Goal: Task Accomplishment & Management: Complete application form

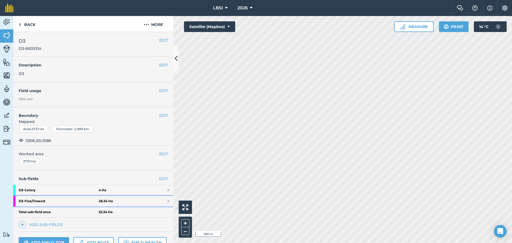
click at [58, 200] on strong "D3 - Flax/linseed" at bounding box center [59, 201] width 80 height 11
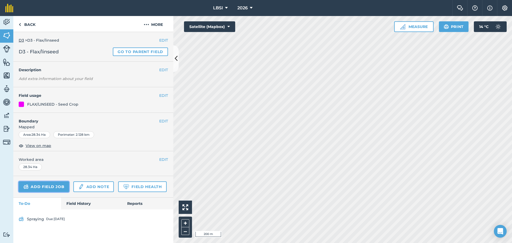
click at [50, 186] on link "Add field job" at bounding box center [44, 186] width 50 height 11
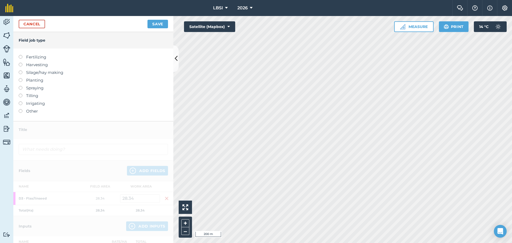
click at [21, 55] on label at bounding box center [22, 55] width 7 height 0
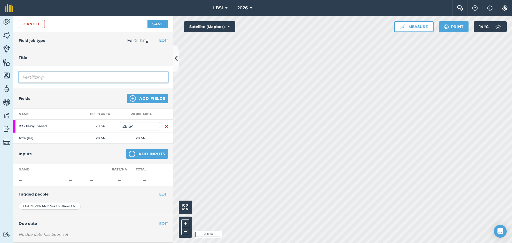
click at [59, 78] on input "Fertilizing" at bounding box center [93, 76] width 149 height 11
type input "Fertilizing Starter fert"
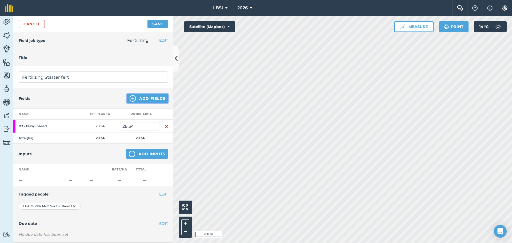
click at [130, 96] on img at bounding box center [133, 98] width 6 height 6
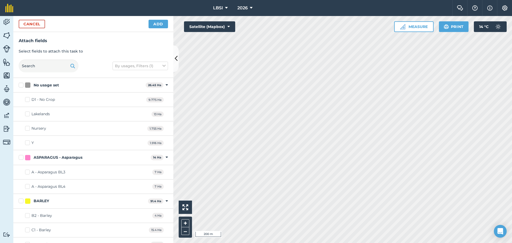
checkbox input "true"
click at [159, 23] on button "Add" at bounding box center [157, 24] width 19 height 9
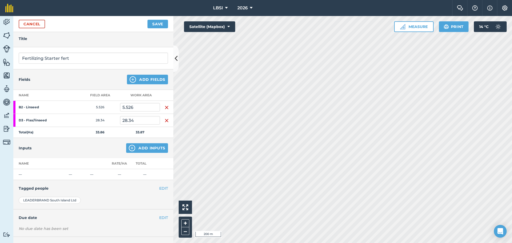
scroll to position [41, 0]
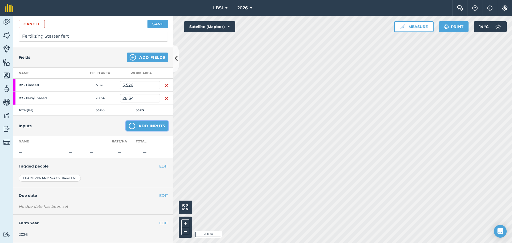
click at [130, 125] on img at bounding box center [132, 126] width 6 height 6
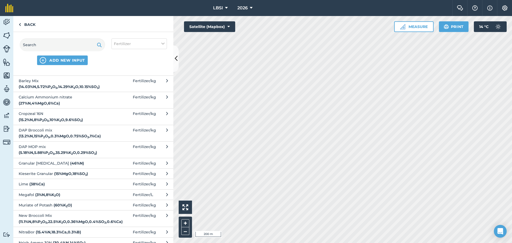
scroll to position [0, 0]
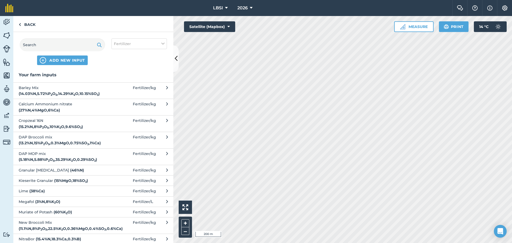
click at [56, 126] on span "Cropzeal 16N ( 15.2 % N , 8 % P 2 O 5 , 10 % K 2 O , 9.6 % SO 3 )" at bounding box center [62, 124] width 87 height 12
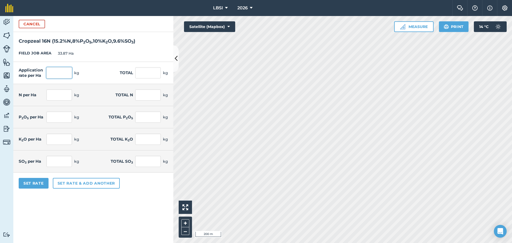
click at [59, 72] on input "text" at bounding box center [59, 72] width 26 height 11
type input "150"
type input "5,080.5"
type input "22.8"
type input "772.236"
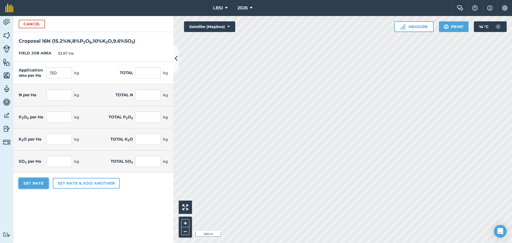
type input "12"
type input "406.44"
type input "15"
type input "508.05"
type input "14.4"
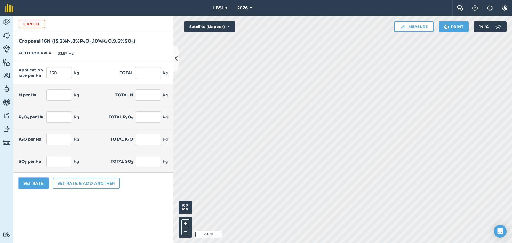
type input "487.728"
click at [28, 181] on button "Set Rate" at bounding box center [34, 183] width 30 height 11
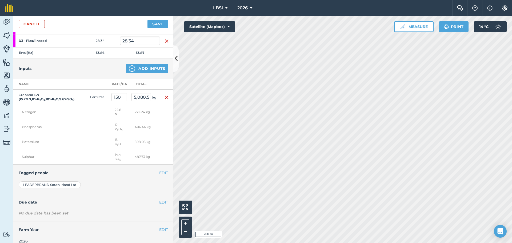
scroll to position [105, 0]
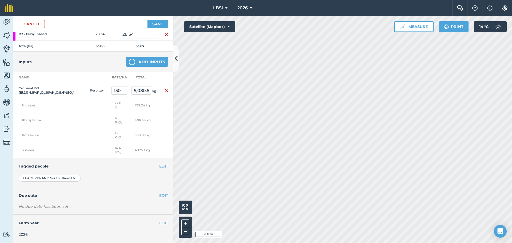
click at [153, 168] on h4 "Tagged people" at bounding box center [93, 166] width 149 height 6
click at [159, 166] on button "EDIT" at bounding box center [163, 166] width 9 height 6
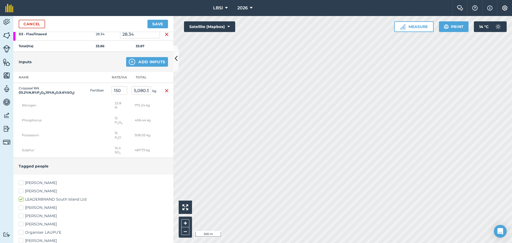
drag, startPoint x: 21, startPoint y: 182, endPoint x: 29, endPoint y: 181, distance: 7.5
click at [23, 182] on label "[PERSON_NAME]" at bounding box center [93, 183] width 149 height 6
click at [22, 182] on input "[PERSON_NAME]" at bounding box center [20, 181] width 3 height 3
checkbox input "true"
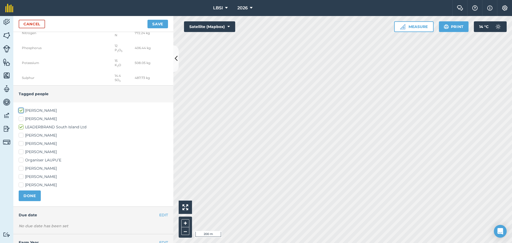
scroll to position [185, 0]
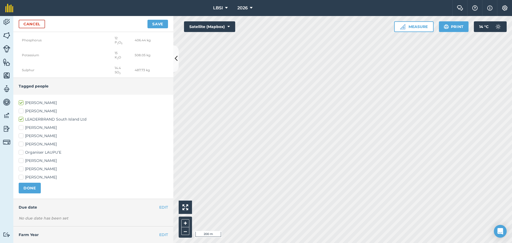
click at [20, 177] on label "[PERSON_NAME]" at bounding box center [93, 177] width 149 height 6
click at [20, 177] on input "[PERSON_NAME]" at bounding box center [20, 175] width 3 height 3
checkbox input "true"
click at [20, 142] on label "[PERSON_NAME]" at bounding box center [93, 144] width 149 height 6
click at [20, 142] on input "[PERSON_NAME]" at bounding box center [20, 142] width 3 height 3
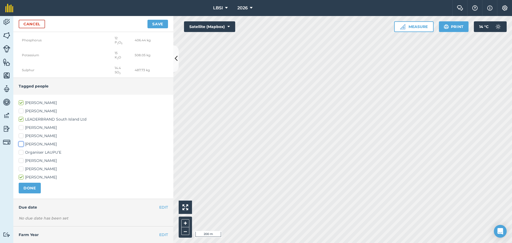
checkbox input "true"
drag, startPoint x: 30, startPoint y: 188, endPoint x: 44, endPoint y: 187, distance: 14.1
click at [30, 188] on button "DONE" at bounding box center [30, 188] width 22 height 11
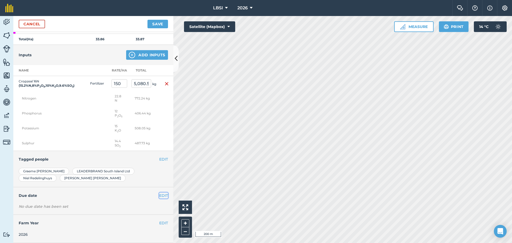
drag, startPoint x: 158, startPoint y: 194, endPoint x: 149, endPoint y: 194, distance: 8.8
click at [159, 194] on button "EDIT" at bounding box center [163, 195] width 9 height 6
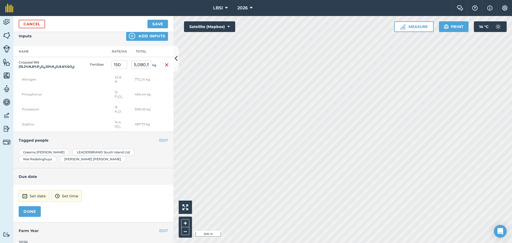
scroll to position [139, 0]
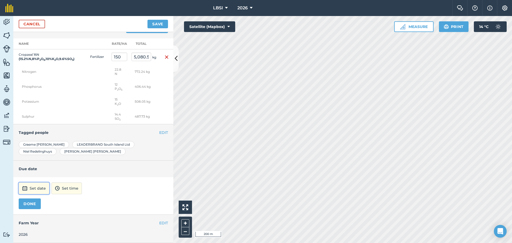
click at [37, 186] on button "Set date" at bounding box center [34, 188] width 31 height 12
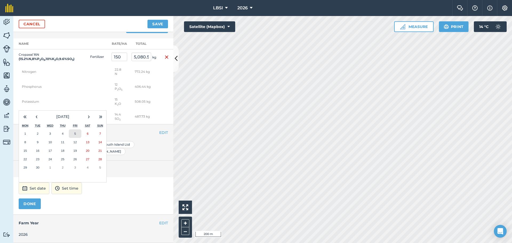
click at [74, 136] on button "5" at bounding box center [75, 133] width 13 height 9
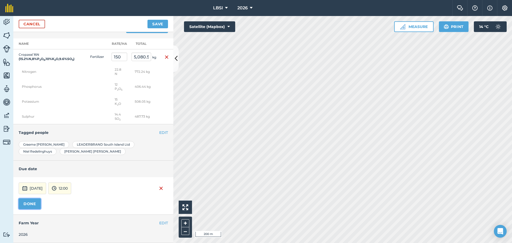
click at [35, 203] on button "DONE" at bounding box center [30, 203] width 22 height 11
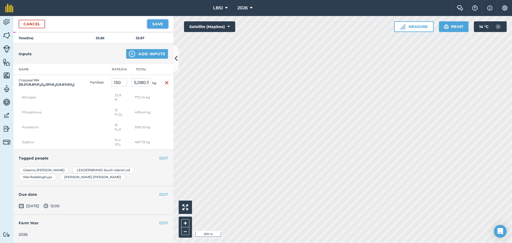
click at [159, 25] on button "Save" at bounding box center [157, 24] width 21 height 9
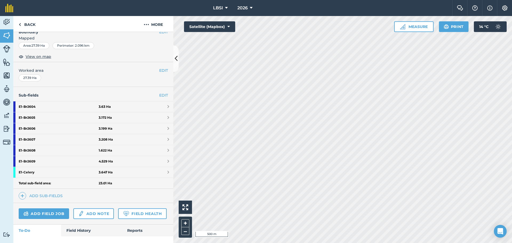
scroll to position [80, 0]
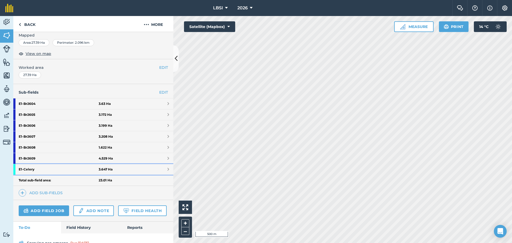
click at [47, 169] on strong "E1 - Celery" at bounding box center [59, 169] width 80 height 11
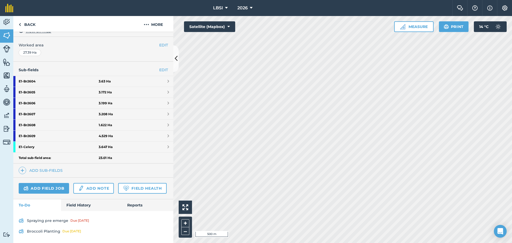
scroll to position [80, 0]
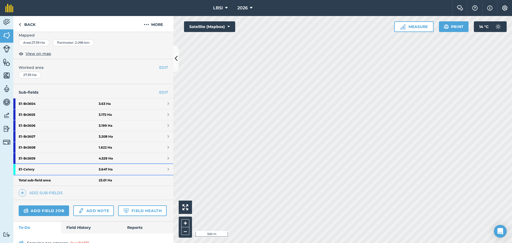
click at [60, 168] on strong "E1 - Celery" at bounding box center [59, 169] width 80 height 11
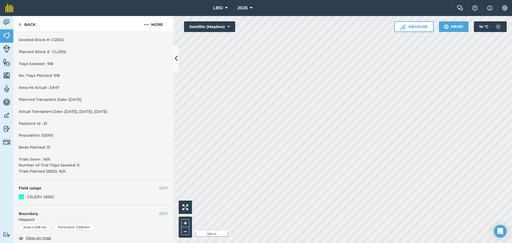
scroll to position [170, 0]
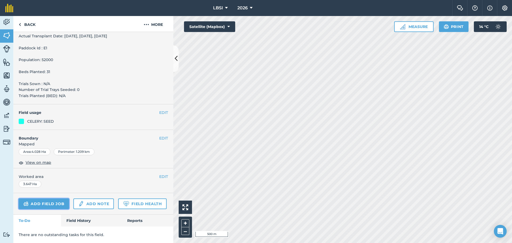
click at [50, 198] on link "Add field job" at bounding box center [44, 203] width 50 height 11
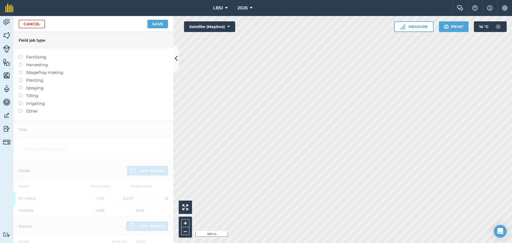
click at [21, 55] on label at bounding box center [22, 55] width 7 height 0
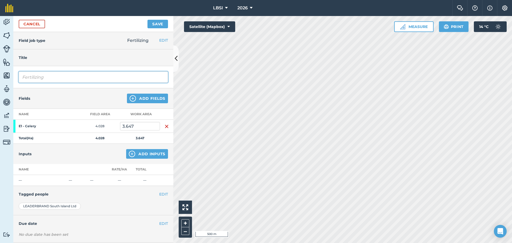
drag, startPoint x: 53, startPoint y: 79, endPoint x: 71, endPoint y: 78, distance: 17.9
click at [53, 79] on input "Fertilizing" at bounding box center [93, 76] width 149 height 11
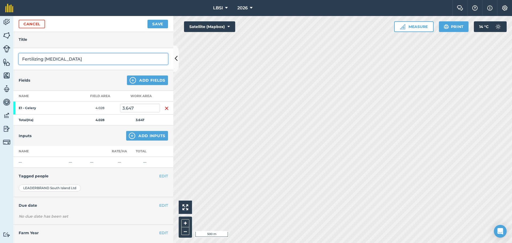
scroll to position [28, 0]
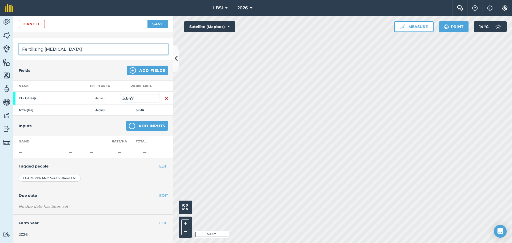
type input "Fertilizing [MEDICAL_DATA]"
click at [130, 70] on img at bounding box center [133, 70] width 6 height 6
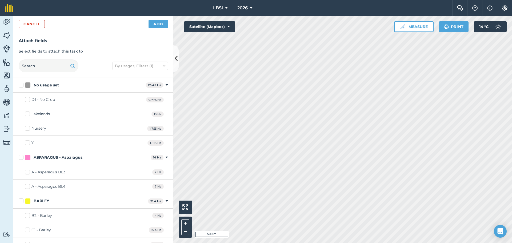
checkbox input "true"
click at [151, 26] on button "Add" at bounding box center [157, 24] width 19 height 9
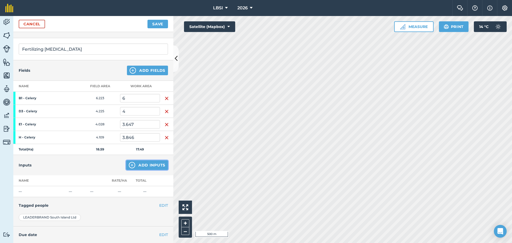
click at [132, 167] on button "Add Inputs" at bounding box center [147, 165] width 42 height 10
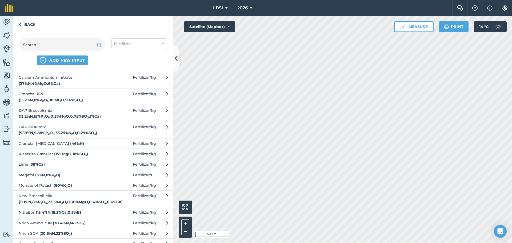
scroll to position [0, 0]
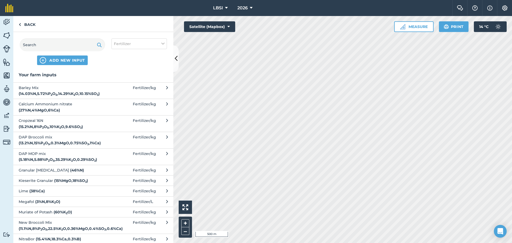
click at [74, 172] on span "Granular [MEDICAL_DATA] ( 46 % N )" at bounding box center [62, 170] width 87 height 6
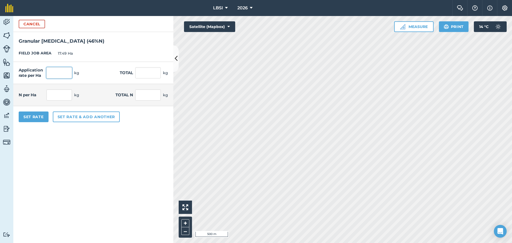
click at [54, 74] on input "text" at bounding box center [59, 72] width 26 height 11
type input "200"
type input "3,498"
type input "92"
type input "1,609.08"
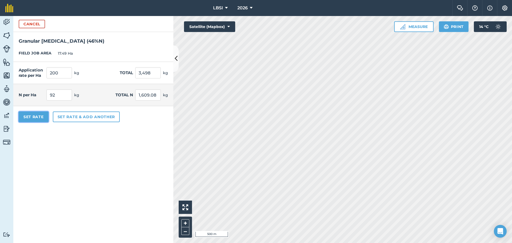
click at [38, 118] on button "Set Rate" at bounding box center [34, 116] width 30 height 11
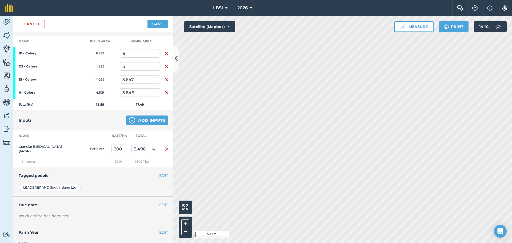
scroll to position [82, 0]
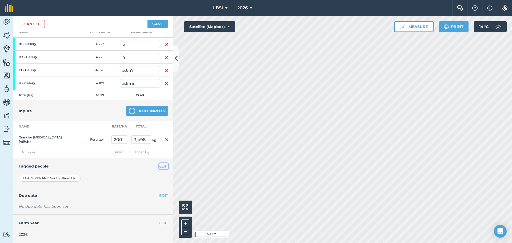
click at [159, 165] on button "EDIT" at bounding box center [163, 166] width 9 height 6
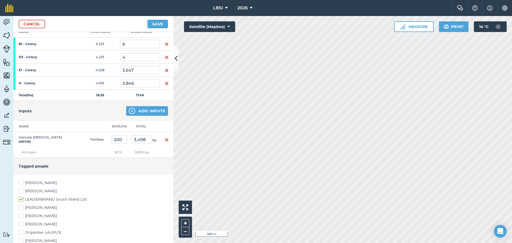
click at [21, 182] on label "[PERSON_NAME]" at bounding box center [93, 183] width 149 height 6
click at [21, 182] on input "[PERSON_NAME]" at bounding box center [20, 181] width 3 height 3
checkbox input "true"
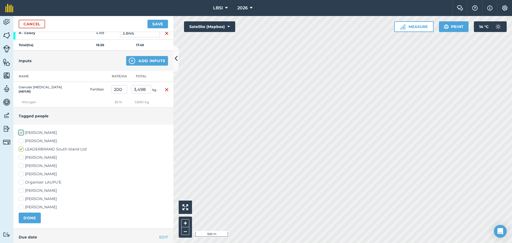
scroll to position [135, 0]
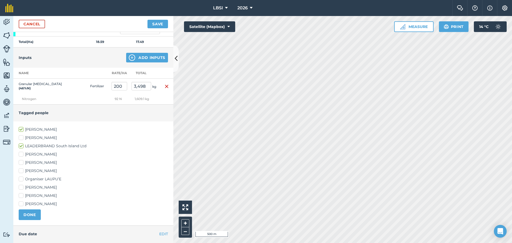
click at [21, 169] on label "[PERSON_NAME]" at bounding box center [93, 171] width 149 height 6
click at [21, 169] on input "[PERSON_NAME]" at bounding box center [20, 169] width 3 height 3
checkbox input "true"
click at [21, 203] on label "[PERSON_NAME]" at bounding box center [93, 204] width 149 height 6
click at [21, 203] on input "[PERSON_NAME]" at bounding box center [20, 202] width 3 height 3
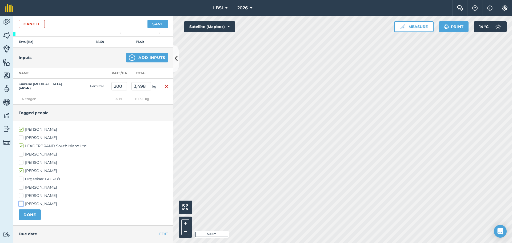
checkbox input "true"
click at [29, 215] on button "DONE" at bounding box center [30, 214] width 22 height 11
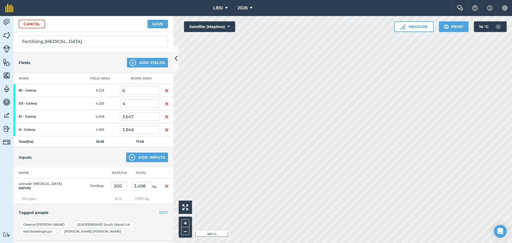
scroll to position [89, 0]
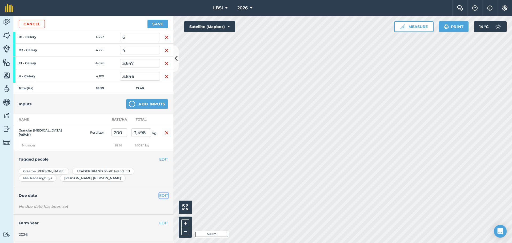
click at [163, 195] on button "EDIT" at bounding box center [163, 195] width 9 height 6
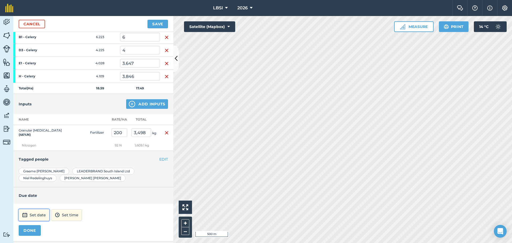
drag, startPoint x: 36, startPoint y: 215, endPoint x: 41, endPoint y: 212, distance: 5.6
click at [37, 215] on button "Set date" at bounding box center [34, 215] width 31 height 12
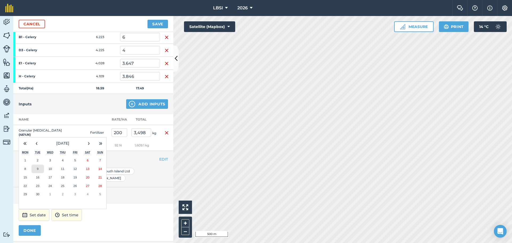
click at [41, 169] on button "9" at bounding box center [37, 168] width 13 height 9
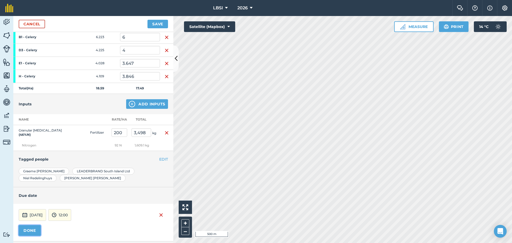
click at [28, 231] on button "DONE" at bounding box center [30, 230] width 22 height 11
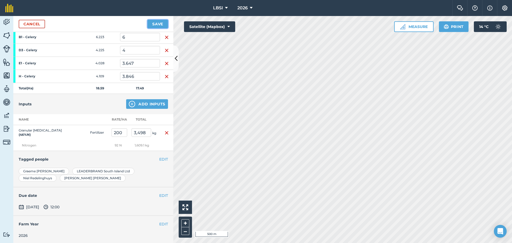
click at [161, 23] on button "Save" at bounding box center [157, 24] width 21 height 9
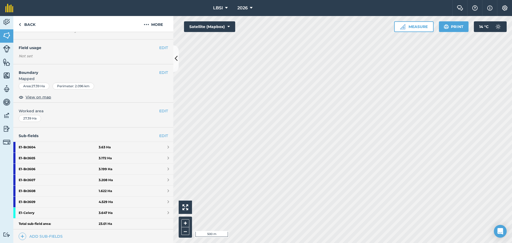
scroll to position [107, 0]
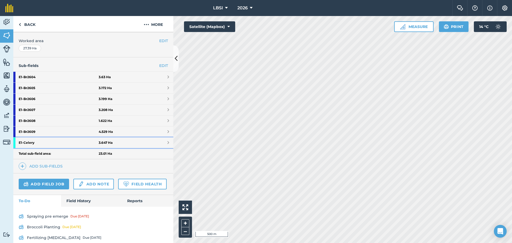
click at [63, 138] on strong "E1 - Celery" at bounding box center [59, 142] width 80 height 11
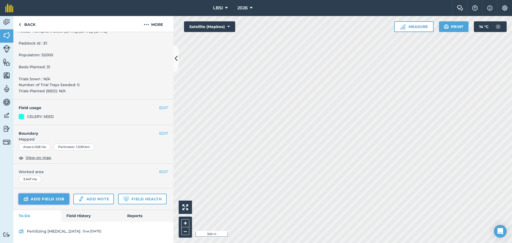
click at [50, 193] on link "Add field job" at bounding box center [44, 198] width 50 height 11
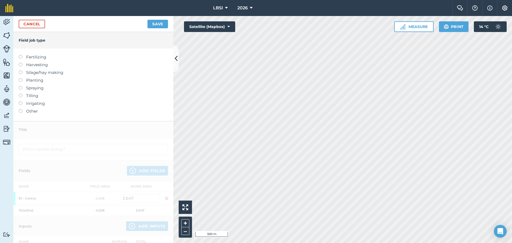
click at [19, 55] on label at bounding box center [22, 55] width 7 height 0
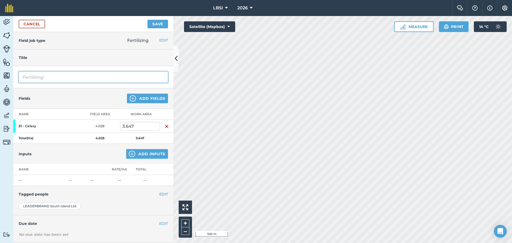
click at [51, 80] on input "Fertilizing" at bounding box center [93, 76] width 149 height 11
type input "Fertilizing Crop 16N"
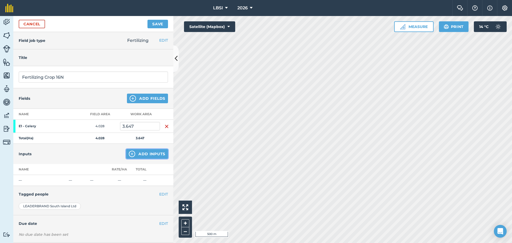
click at [131, 152] on img at bounding box center [132, 154] width 6 height 6
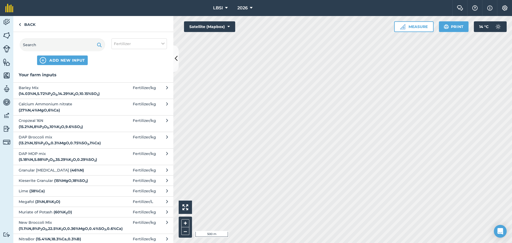
click at [65, 128] on span "Cropzeal 16N ( 15.2 % N , 8 % P 2 O 5 , 10 % K 2 O , 9.6 % SO 3 )" at bounding box center [62, 124] width 87 height 12
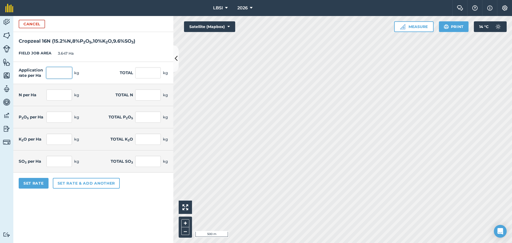
click at [59, 70] on input "text" at bounding box center [59, 72] width 26 height 11
type input "200"
type input "729.4"
type input "30.4"
type input "110.869"
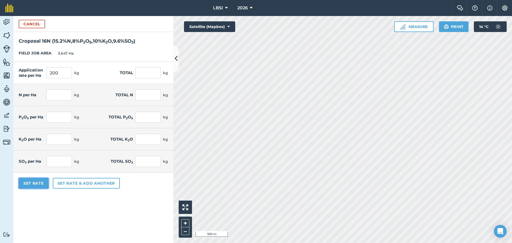
type input "16"
type input "58.352"
type input "20"
type input "72.94"
type input "19.2"
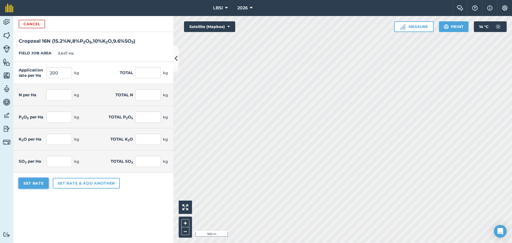
type input "70.022"
click at [33, 183] on button "Set Rate" at bounding box center [34, 183] width 30 height 11
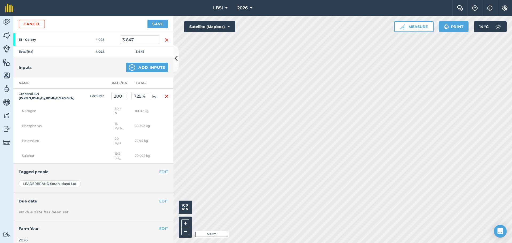
scroll to position [92, 0]
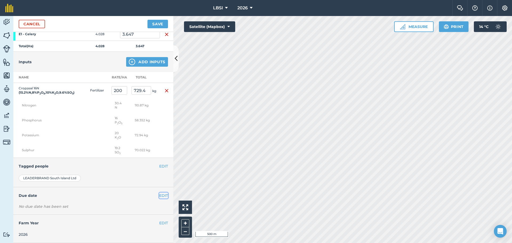
click at [159, 196] on button "EDIT" at bounding box center [163, 195] width 9 height 6
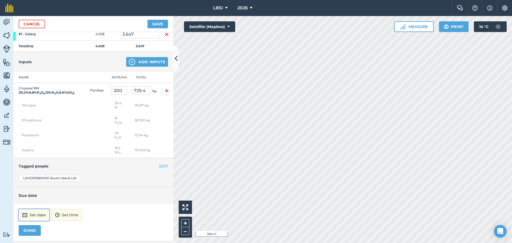
click at [43, 216] on button "Set date" at bounding box center [34, 215] width 31 height 12
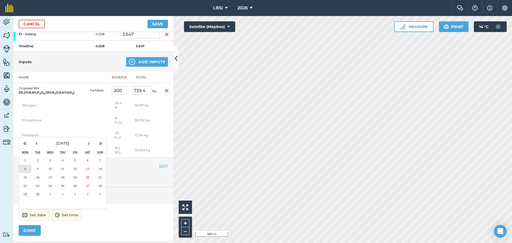
click at [27, 171] on button "8" at bounding box center [25, 168] width 13 height 9
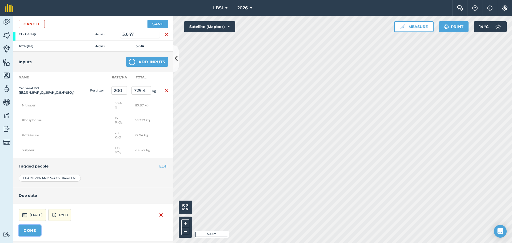
click at [33, 227] on button "DONE" at bounding box center [30, 230] width 22 height 11
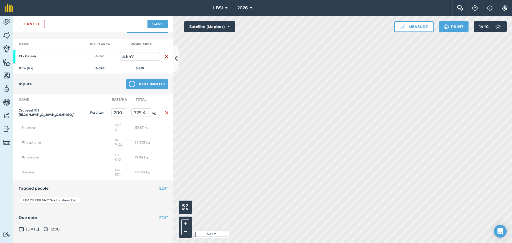
scroll to position [40, 0]
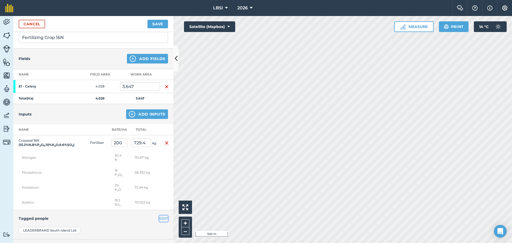
click at [160, 218] on button "EDIT" at bounding box center [163, 218] width 9 height 6
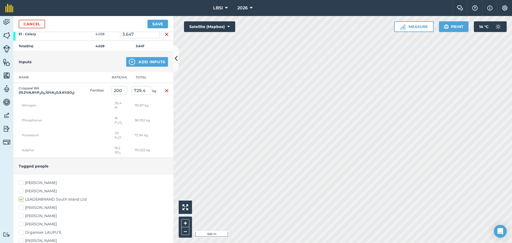
scroll to position [93, 0]
click at [22, 181] on label "[PERSON_NAME]" at bounding box center [93, 182] width 149 height 6
click at [22, 181] on input "[PERSON_NAME]" at bounding box center [20, 180] width 3 height 3
checkbox input "true"
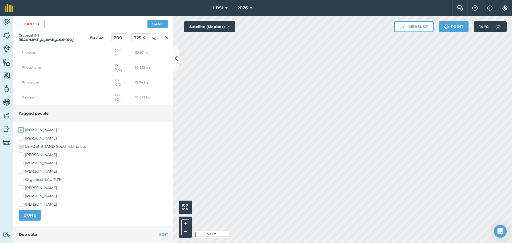
scroll to position [173, 0]
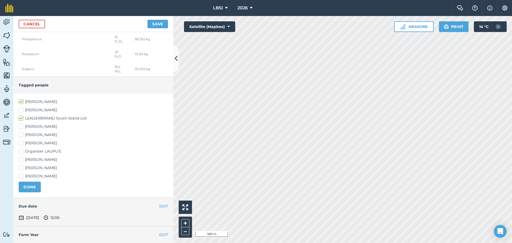
click at [21, 177] on label "[PERSON_NAME]" at bounding box center [93, 176] width 149 height 6
click at [21, 177] on input "[PERSON_NAME]" at bounding box center [20, 174] width 3 height 3
checkbox input "true"
click at [20, 142] on label "[PERSON_NAME]" at bounding box center [93, 143] width 149 height 6
click at [20, 142] on input "[PERSON_NAME]" at bounding box center [20, 141] width 3 height 3
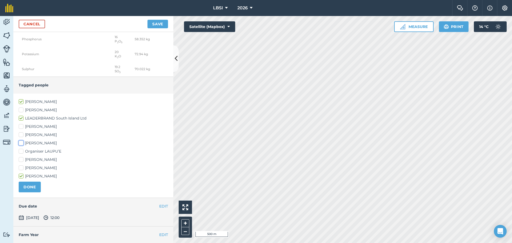
checkbox input "true"
click at [30, 188] on button "DONE" at bounding box center [30, 186] width 22 height 11
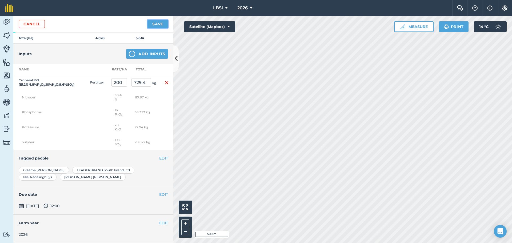
click at [149, 26] on button "Save" at bounding box center [157, 24] width 21 height 9
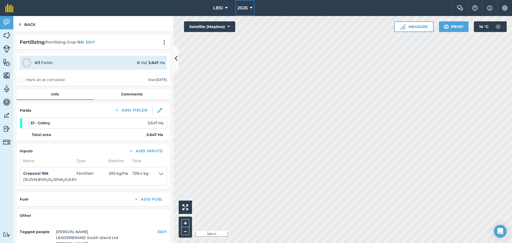
click at [252, 7] on icon at bounding box center [251, 8] width 3 height 6
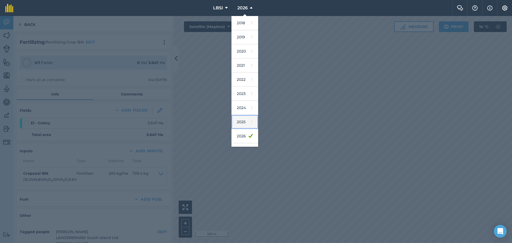
click at [246, 123] on link "2025" at bounding box center [244, 122] width 27 height 14
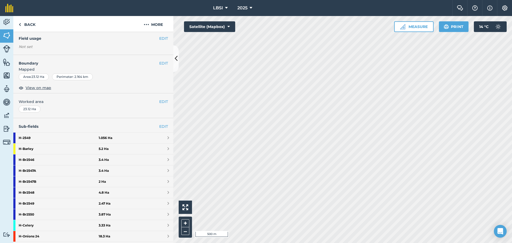
scroll to position [53, 0]
click at [48, 169] on strong "H - Br2547A" at bounding box center [59, 169] width 80 height 11
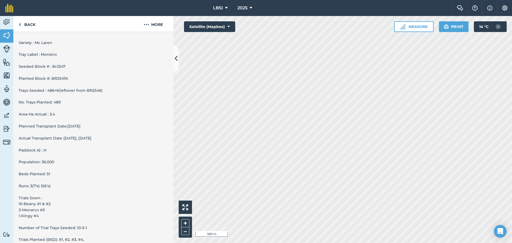
scroll to position [217, 0]
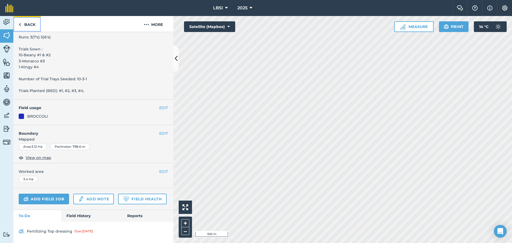
click at [19, 25] on img at bounding box center [20, 24] width 2 height 6
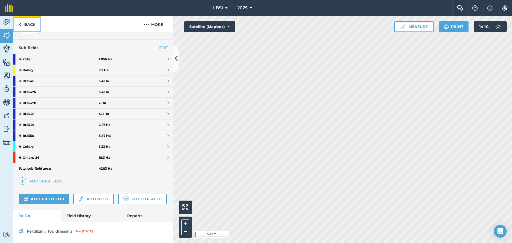
scroll to position [53, 0]
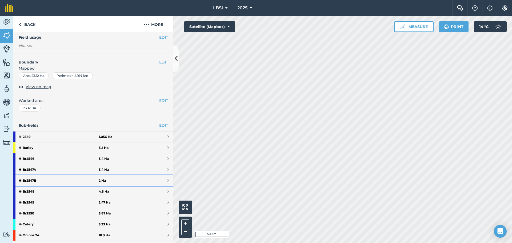
click at [44, 180] on strong "H - Br2547B" at bounding box center [59, 180] width 80 height 11
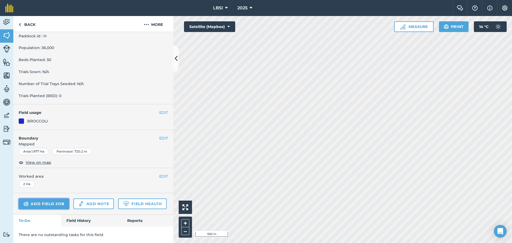
click at [57, 198] on link "Add field job" at bounding box center [44, 203] width 50 height 11
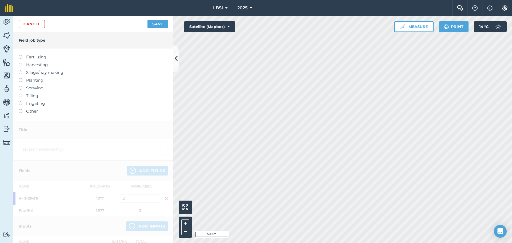
click at [20, 55] on label at bounding box center [22, 55] width 7 height 0
type input "Fertilizing"
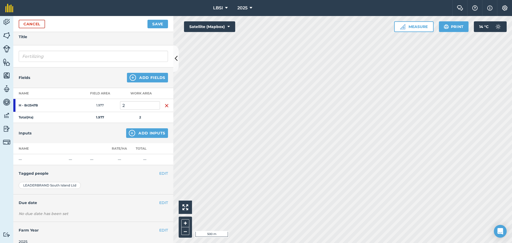
scroll to position [27, 0]
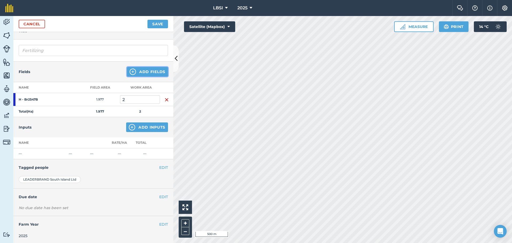
click at [131, 71] on img at bounding box center [133, 71] width 6 height 6
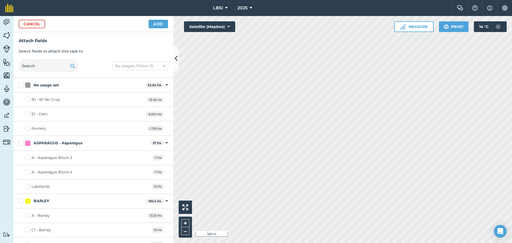
checkbox input "true"
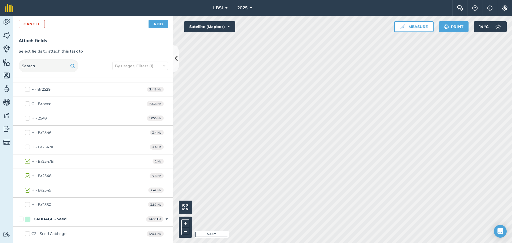
scroll to position [1013, 0]
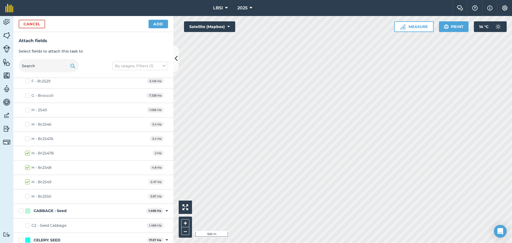
click at [28, 196] on label "H - Br2550" at bounding box center [38, 196] width 26 height 6
click at [28, 196] on input "H - Br2550" at bounding box center [26, 194] width 3 height 3
checkbox input "true"
click at [28, 108] on label "H - 2549" at bounding box center [36, 110] width 22 height 6
click at [28, 108] on input "H - 2549" at bounding box center [26, 108] width 3 height 3
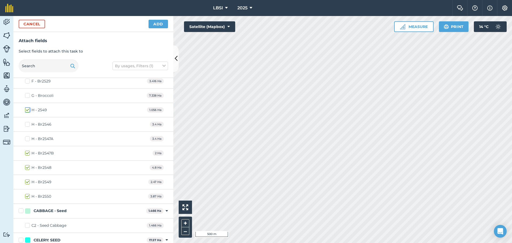
checkbox input "true"
click at [161, 23] on button "Add" at bounding box center [157, 24] width 19 height 9
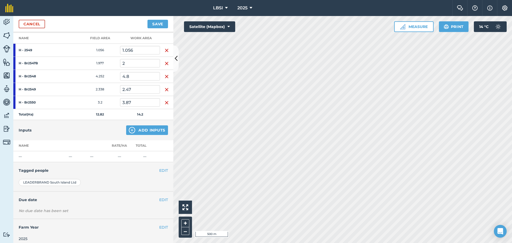
scroll to position [80, 0]
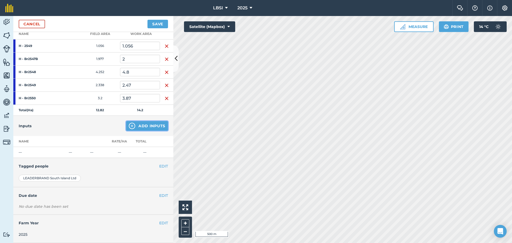
click at [129, 124] on img at bounding box center [132, 126] width 6 height 6
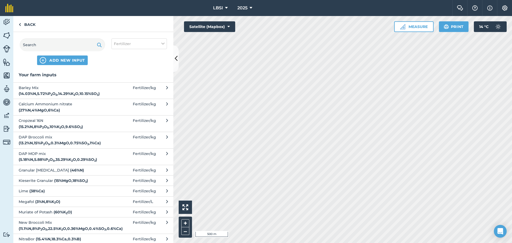
click at [70, 169] on strong "( 46 % N )" at bounding box center [77, 170] width 14 height 5
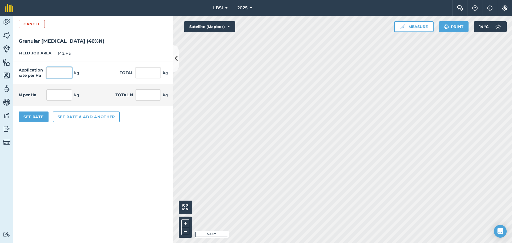
click at [54, 71] on input "text" at bounding box center [59, 72] width 26 height 11
type input "100"
type input "1,420"
type input "46"
type input "653.2"
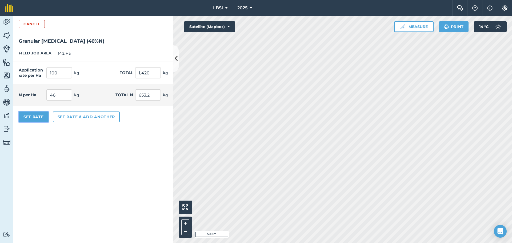
click at [36, 118] on button "Set Rate" at bounding box center [34, 116] width 30 height 11
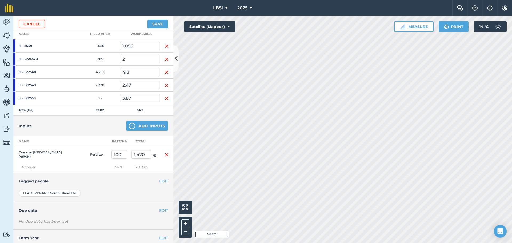
scroll to position [95, 0]
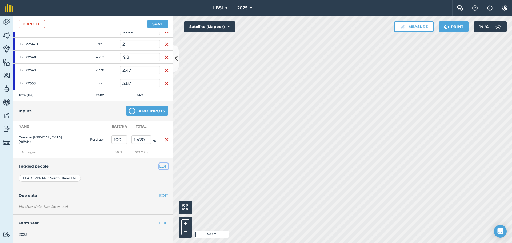
click at [160, 167] on button "EDIT" at bounding box center [163, 166] width 9 height 6
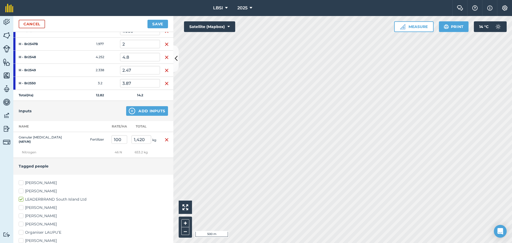
click at [20, 182] on label "[PERSON_NAME]" at bounding box center [93, 183] width 149 height 6
click at [20, 182] on input "[PERSON_NAME]" at bounding box center [20, 181] width 3 height 3
checkbox input "true"
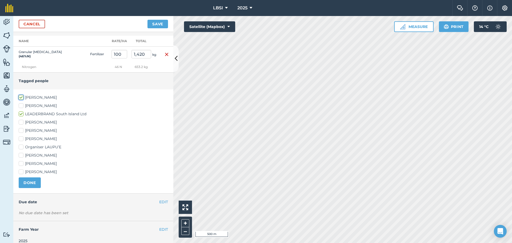
scroll to position [187, 0]
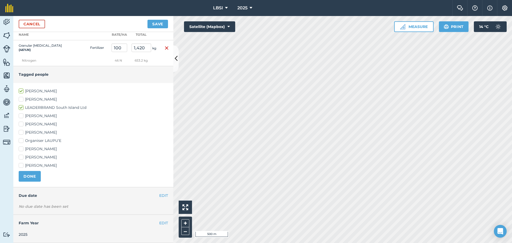
click at [22, 132] on label "[PERSON_NAME]" at bounding box center [93, 133] width 149 height 6
click at [22, 132] on input "[PERSON_NAME]" at bounding box center [20, 131] width 3 height 3
checkbox input "true"
click at [22, 166] on label "[PERSON_NAME]" at bounding box center [93, 166] width 149 height 6
click at [22, 166] on input "[PERSON_NAME]" at bounding box center [20, 164] width 3 height 3
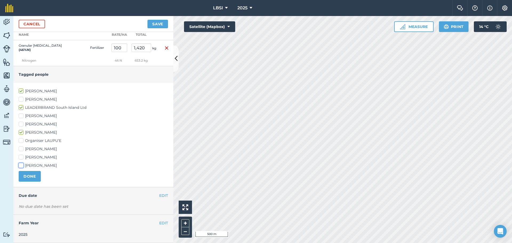
checkbox input "true"
click at [27, 173] on button "DONE" at bounding box center [30, 176] width 22 height 11
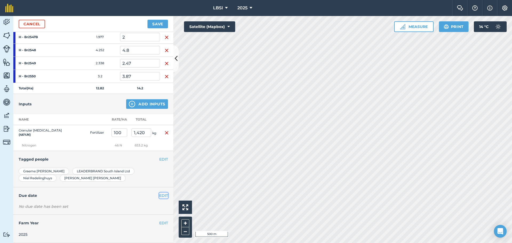
click at [159, 196] on button "EDIT" at bounding box center [163, 195] width 9 height 6
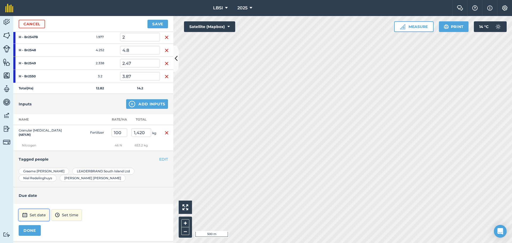
click at [34, 214] on button "Set date" at bounding box center [34, 215] width 31 height 12
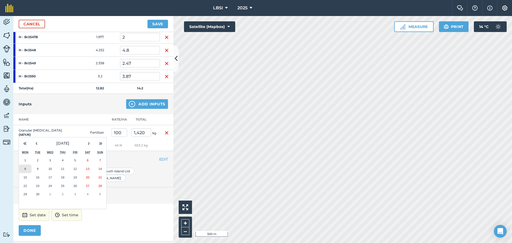
click at [26, 169] on button "8" at bounding box center [25, 168] width 13 height 9
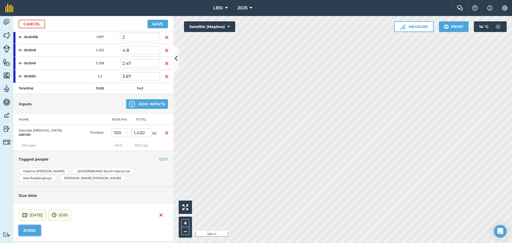
click at [29, 229] on button "DONE" at bounding box center [30, 230] width 22 height 11
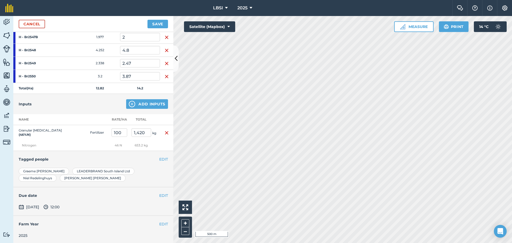
scroll to position [103, 0]
click at [161, 23] on button "Save" at bounding box center [157, 24] width 21 height 9
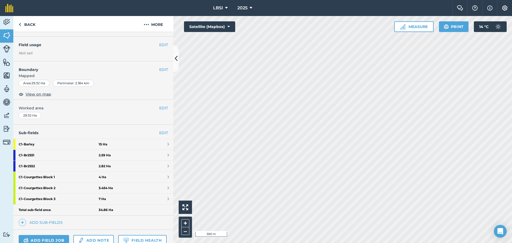
scroll to position [38, 0]
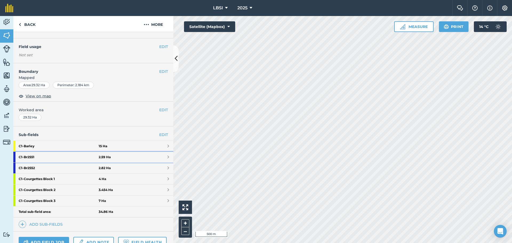
click at [49, 160] on strong "C1 - Br2551" at bounding box center [59, 157] width 80 height 11
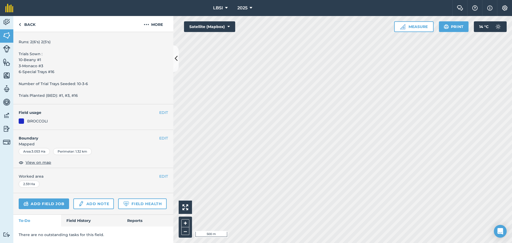
scroll to position [212, 0]
click at [58, 198] on link "Add field job" at bounding box center [44, 203] width 50 height 11
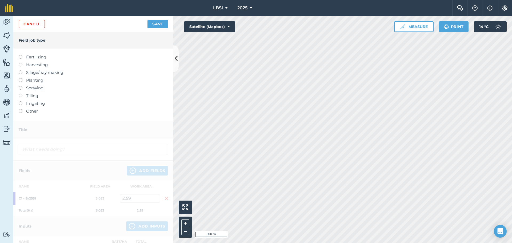
click at [21, 55] on label at bounding box center [22, 55] width 7 height 0
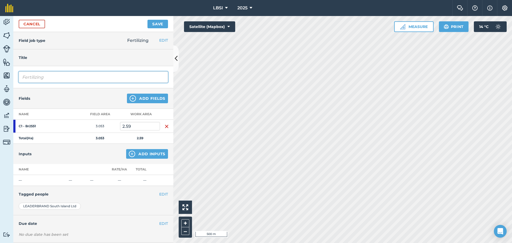
click at [54, 79] on input "Fertilizing" at bounding box center [93, 76] width 149 height 11
type input "Fertilizing [MEDICAL_DATA]"
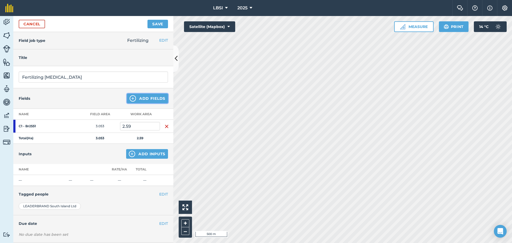
click at [130, 99] on img at bounding box center [133, 98] width 6 height 6
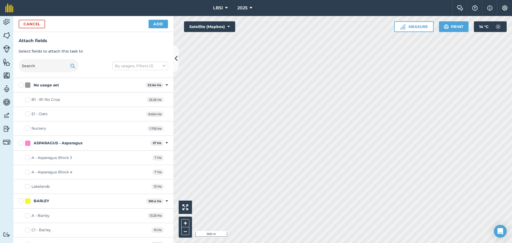
checkbox input "true"
click at [157, 26] on button "Add" at bounding box center [157, 24] width 19 height 9
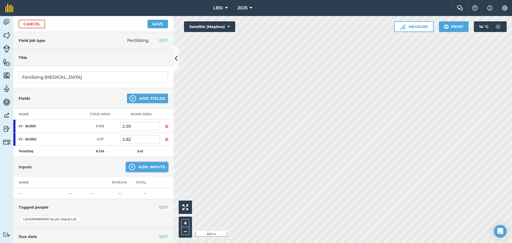
click at [137, 167] on button "Add Inputs" at bounding box center [147, 167] width 42 height 10
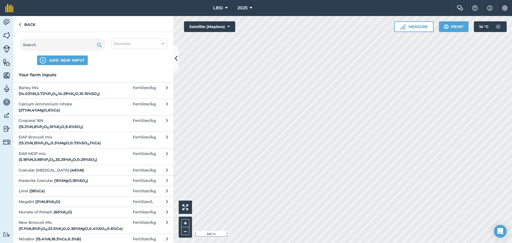
click at [69, 168] on span "Granular [MEDICAL_DATA] ( 46 % N )" at bounding box center [62, 170] width 87 height 6
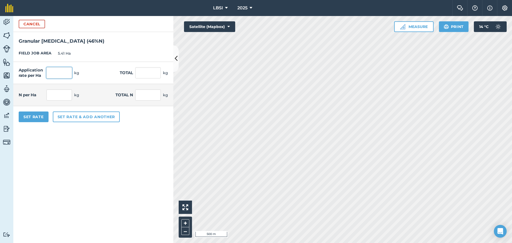
click at [62, 70] on input "text" at bounding box center [59, 72] width 26 height 11
type input "100"
type input "541"
type input "46"
type input "248.86"
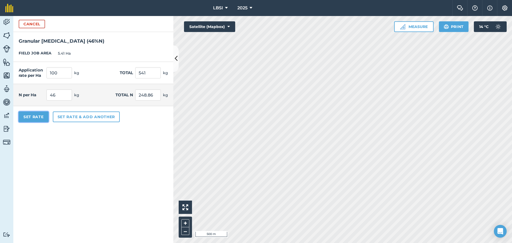
drag, startPoint x: 44, startPoint y: 116, endPoint x: 42, endPoint y: 124, distance: 8.2
click at [44, 117] on button "Set Rate" at bounding box center [34, 116] width 30 height 11
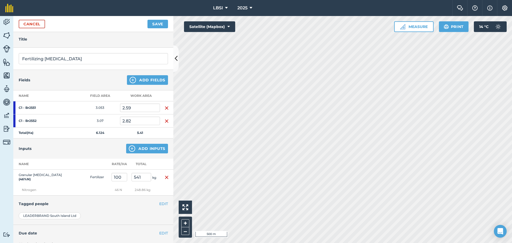
scroll to position [56, 0]
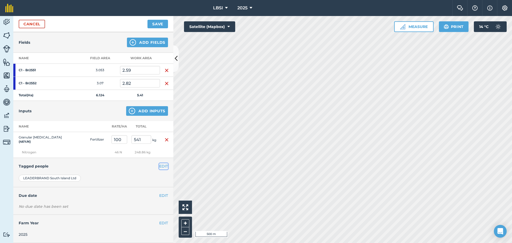
click at [159, 165] on button "EDIT" at bounding box center [163, 166] width 9 height 6
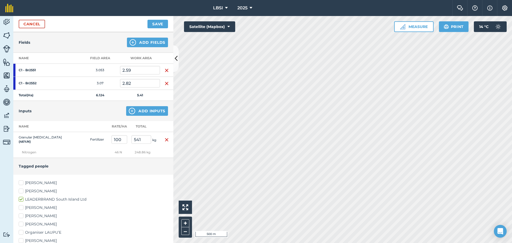
click at [21, 181] on label "[PERSON_NAME]" at bounding box center [93, 183] width 149 height 6
click at [21, 181] on input "[PERSON_NAME]" at bounding box center [20, 181] width 3 height 3
checkbox input "true"
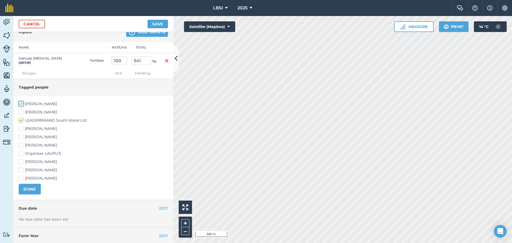
scroll to position [148, 0]
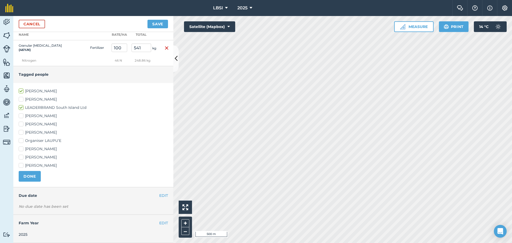
click at [21, 148] on label "[PERSON_NAME]" at bounding box center [93, 149] width 149 height 6
click at [21, 148] on input "[PERSON_NAME]" at bounding box center [20, 147] width 3 height 3
click at [20, 149] on label "[PERSON_NAME]" at bounding box center [93, 149] width 149 height 6
click at [20, 149] on input "[PERSON_NAME]" at bounding box center [20, 147] width 3 height 3
checkbox input "false"
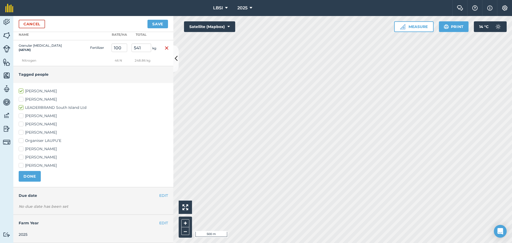
click at [21, 165] on label "[PERSON_NAME]" at bounding box center [93, 166] width 149 height 6
click at [21, 165] on input "[PERSON_NAME]" at bounding box center [20, 164] width 3 height 3
checkbox input "true"
click at [22, 131] on label "[PERSON_NAME]" at bounding box center [93, 133] width 149 height 6
click at [22, 131] on input "[PERSON_NAME]" at bounding box center [20, 131] width 3 height 3
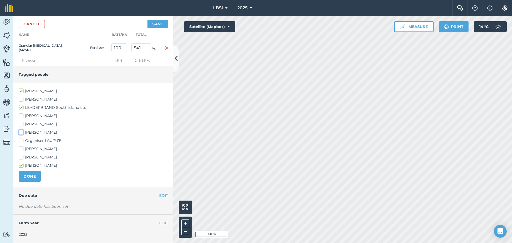
checkbox input "true"
click at [29, 175] on button "DONE" at bounding box center [30, 176] width 22 height 11
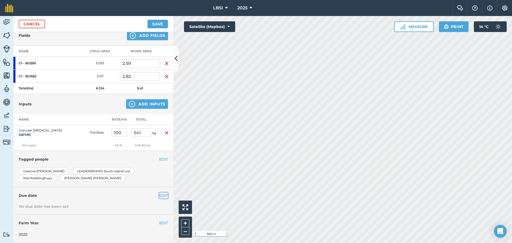
click at [159, 194] on button "EDIT" at bounding box center [163, 195] width 9 height 6
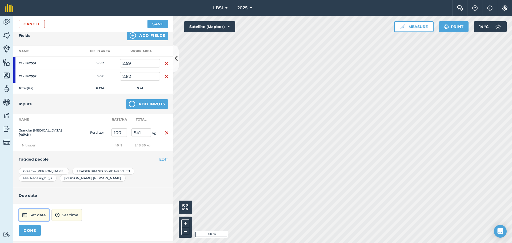
click at [33, 214] on button "Set date" at bounding box center [34, 215] width 31 height 12
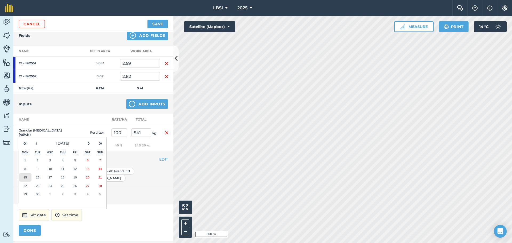
click at [25, 177] on abbr "15" at bounding box center [24, 176] width 3 height 3
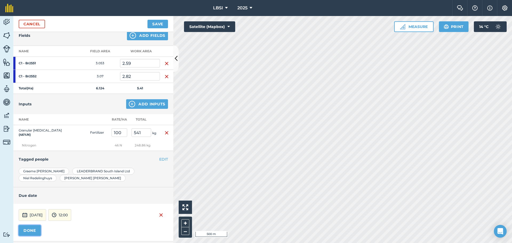
click at [33, 229] on button "DONE" at bounding box center [30, 230] width 22 height 11
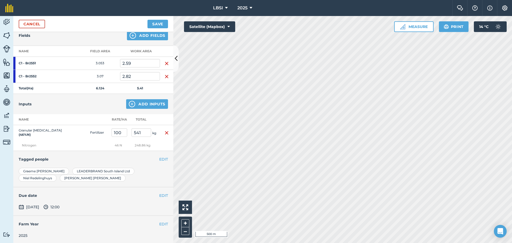
scroll to position [64, 0]
click at [160, 194] on button "EDIT" at bounding box center [163, 194] width 9 height 6
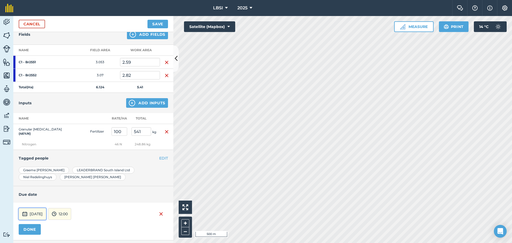
click at [46, 214] on button "[DATE]" at bounding box center [32, 214] width 27 height 12
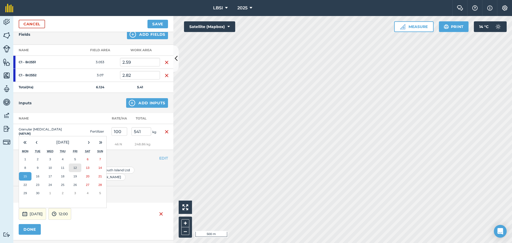
click at [79, 169] on button "12" at bounding box center [75, 167] width 13 height 9
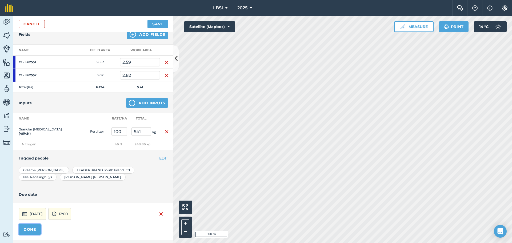
click at [35, 231] on button "DONE" at bounding box center [30, 229] width 22 height 11
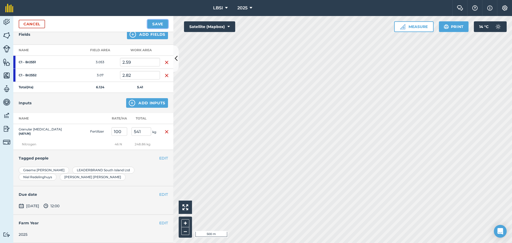
click at [164, 23] on button "Save" at bounding box center [157, 24] width 21 height 9
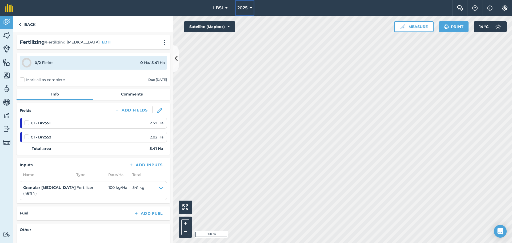
click at [250, 7] on icon at bounding box center [250, 8] width 3 height 6
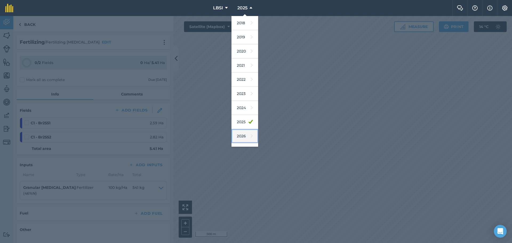
click at [242, 137] on link "2026" at bounding box center [244, 136] width 27 height 14
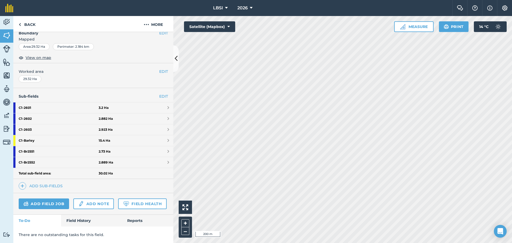
scroll to position [91, 0]
click at [31, 124] on strong "C1 - 2603" at bounding box center [59, 129] width 80 height 11
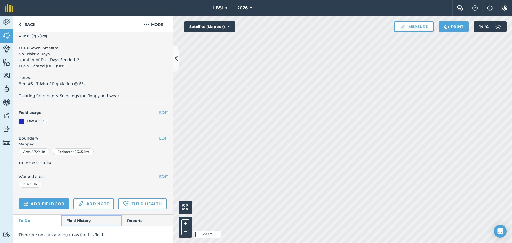
click at [82, 219] on link "Field History" at bounding box center [91, 221] width 60 height 12
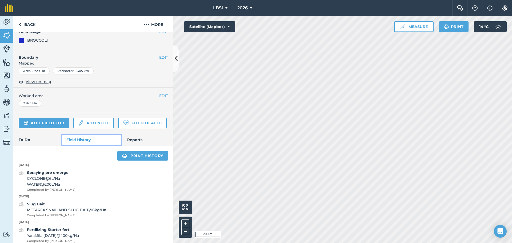
scroll to position [300, 0]
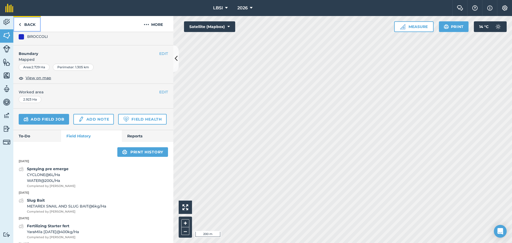
click at [19, 25] on img at bounding box center [20, 24] width 2 height 6
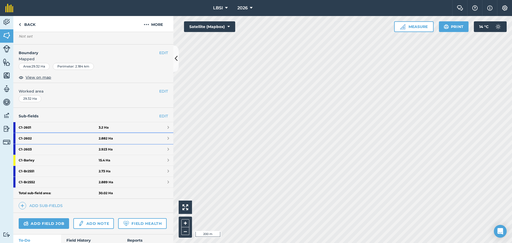
click at [50, 138] on strong "C1 - 2602" at bounding box center [59, 138] width 80 height 11
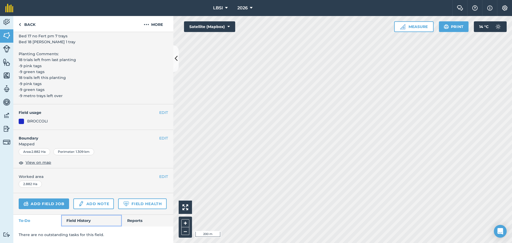
drag, startPoint x: 84, startPoint y: 217, endPoint x: 85, endPoint y: 213, distance: 4.0
click at [84, 217] on link "Field History" at bounding box center [91, 221] width 60 height 12
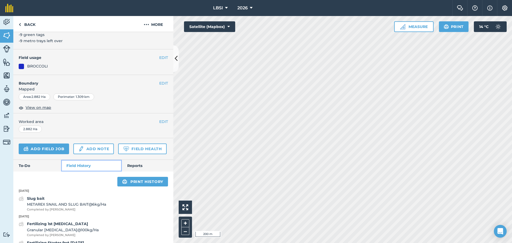
scroll to position [279, 0]
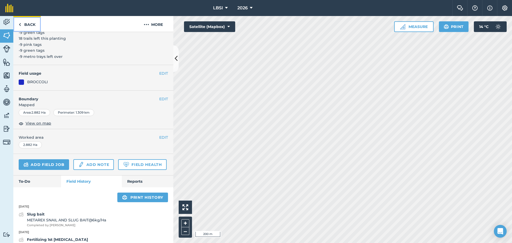
click at [22, 23] on link "Back" at bounding box center [26, 24] width 27 height 16
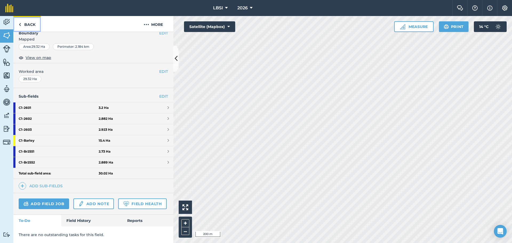
scroll to position [91, 0]
click at [40, 124] on strong "C1 - 2603" at bounding box center [59, 129] width 80 height 11
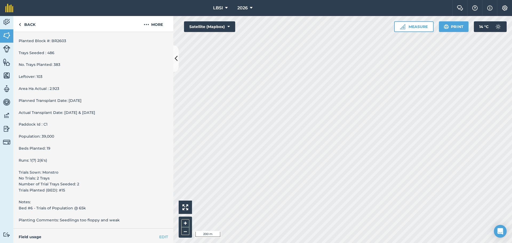
scroll to position [230, 0]
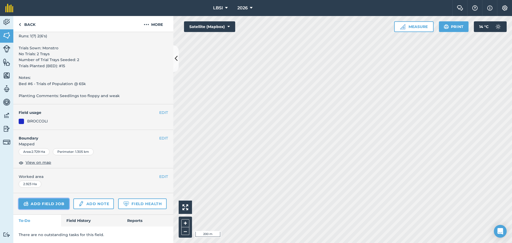
click at [39, 198] on link "Add field job" at bounding box center [44, 203] width 50 height 11
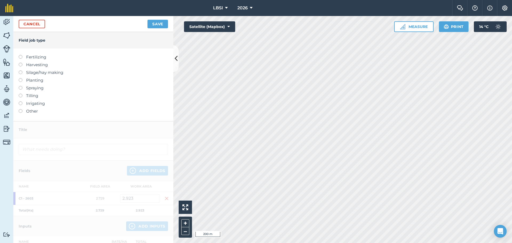
click at [20, 55] on label at bounding box center [22, 55] width 7 height 0
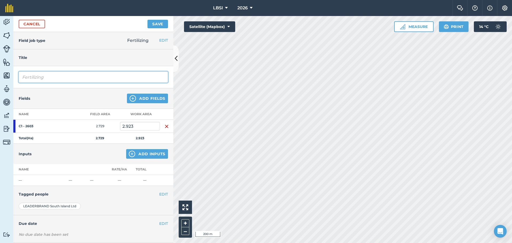
click at [55, 79] on input "Fertilizing" at bounding box center [93, 76] width 149 height 11
type input "Fertilizing 1st [MEDICAL_DATA]"
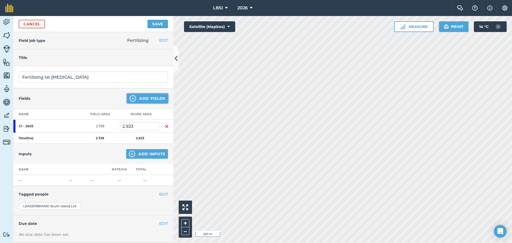
click at [130, 96] on img at bounding box center [133, 98] width 6 height 6
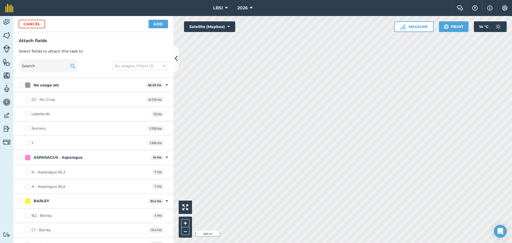
checkbox input "true"
drag, startPoint x: 160, startPoint y: 23, endPoint x: 155, endPoint y: 35, distance: 12.6
click at [160, 24] on button "Add" at bounding box center [157, 24] width 19 height 9
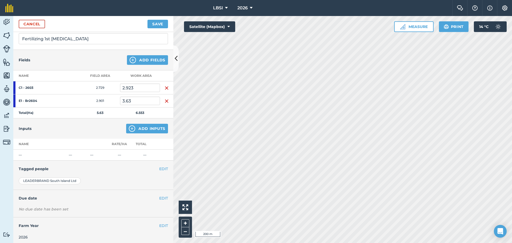
scroll to position [41, 0]
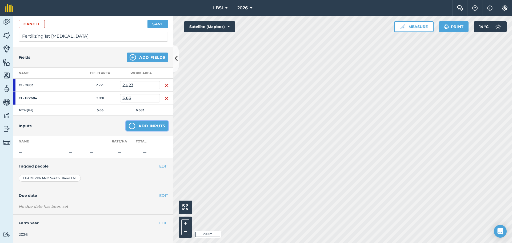
click at [129, 125] on img at bounding box center [132, 126] width 6 height 6
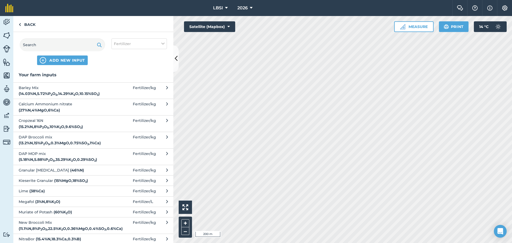
click at [70, 170] on span "Granular [MEDICAL_DATA] ( 46 % N )" at bounding box center [62, 170] width 87 height 6
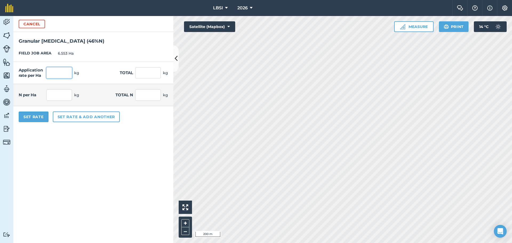
click at [56, 70] on input "text" at bounding box center [59, 72] width 26 height 11
type input "100"
type input "655.3"
type input "46"
type input "301.438"
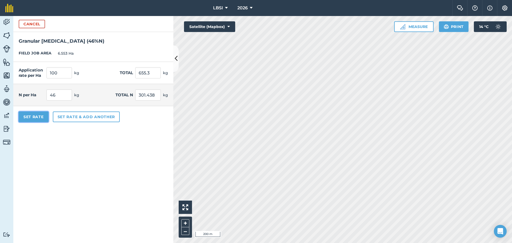
click at [35, 116] on button "Set Rate" at bounding box center [34, 116] width 30 height 11
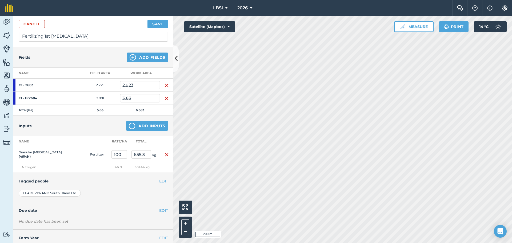
scroll to position [56, 0]
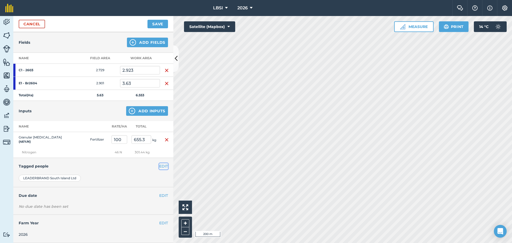
click at [161, 165] on button "EDIT" at bounding box center [163, 166] width 9 height 6
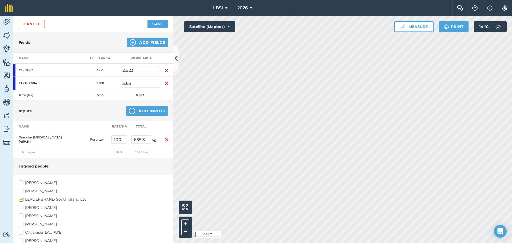
click at [21, 181] on label "[PERSON_NAME]" at bounding box center [93, 183] width 149 height 6
click at [21, 181] on input "[PERSON_NAME]" at bounding box center [20, 181] width 3 height 3
checkbox input "true"
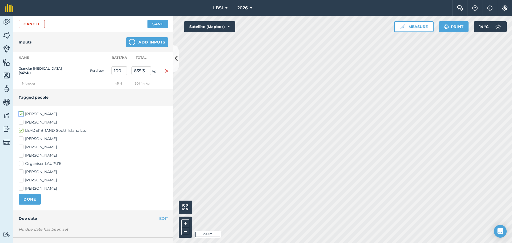
scroll to position [136, 0]
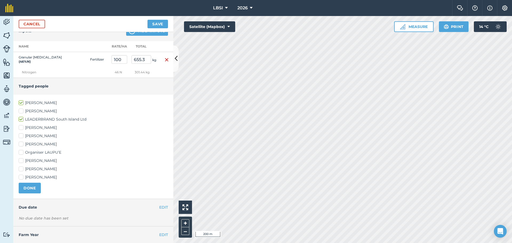
click at [21, 176] on label "[PERSON_NAME]" at bounding box center [93, 177] width 149 height 6
click at [21, 176] on input "[PERSON_NAME]" at bounding box center [20, 175] width 3 height 3
checkbox input "true"
click at [21, 140] on div "[PERSON_NAME] [PERSON_NAME] [PERSON_NAME] South Island Ltd [PERSON_NAME] [PERSO…" at bounding box center [93, 140] width 149 height 80
click at [20, 143] on label "[PERSON_NAME]" at bounding box center [93, 144] width 149 height 6
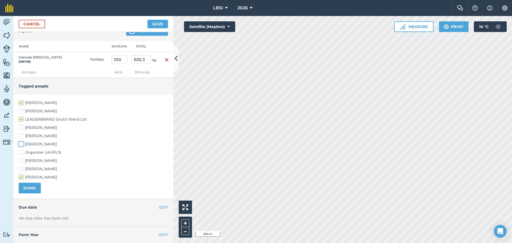
click at [20, 143] on input "[PERSON_NAME]" at bounding box center [20, 142] width 3 height 3
checkbox input "true"
click at [36, 188] on button "DONE" at bounding box center [30, 188] width 22 height 11
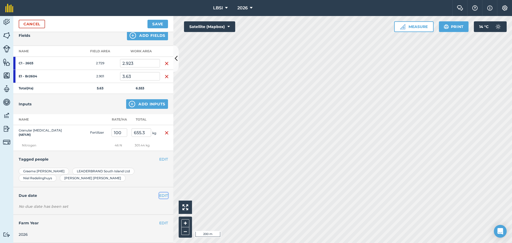
click at [160, 195] on button "EDIT" at bounding box center [163, 195] width 9 height 6
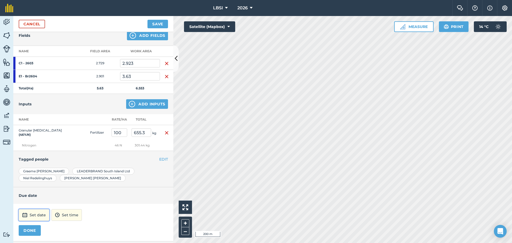
click at [43, 215] on button "Set date" at bounding box center [34, 215] width 31 height 12
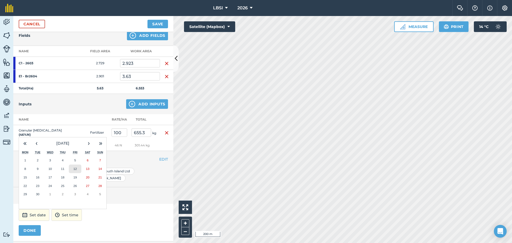
click at [76, 170] on abbr "12" at bounding box center [74, 168] width 3 height 3
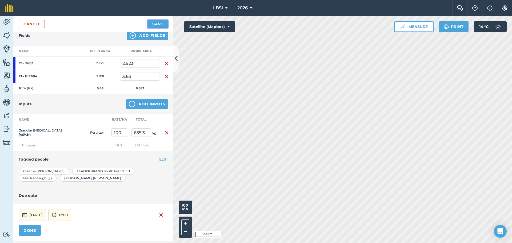
click at [160, 24] on button "Save" at bounding box center [157, 24] width 21 height 9
